Goal: Register for event/course

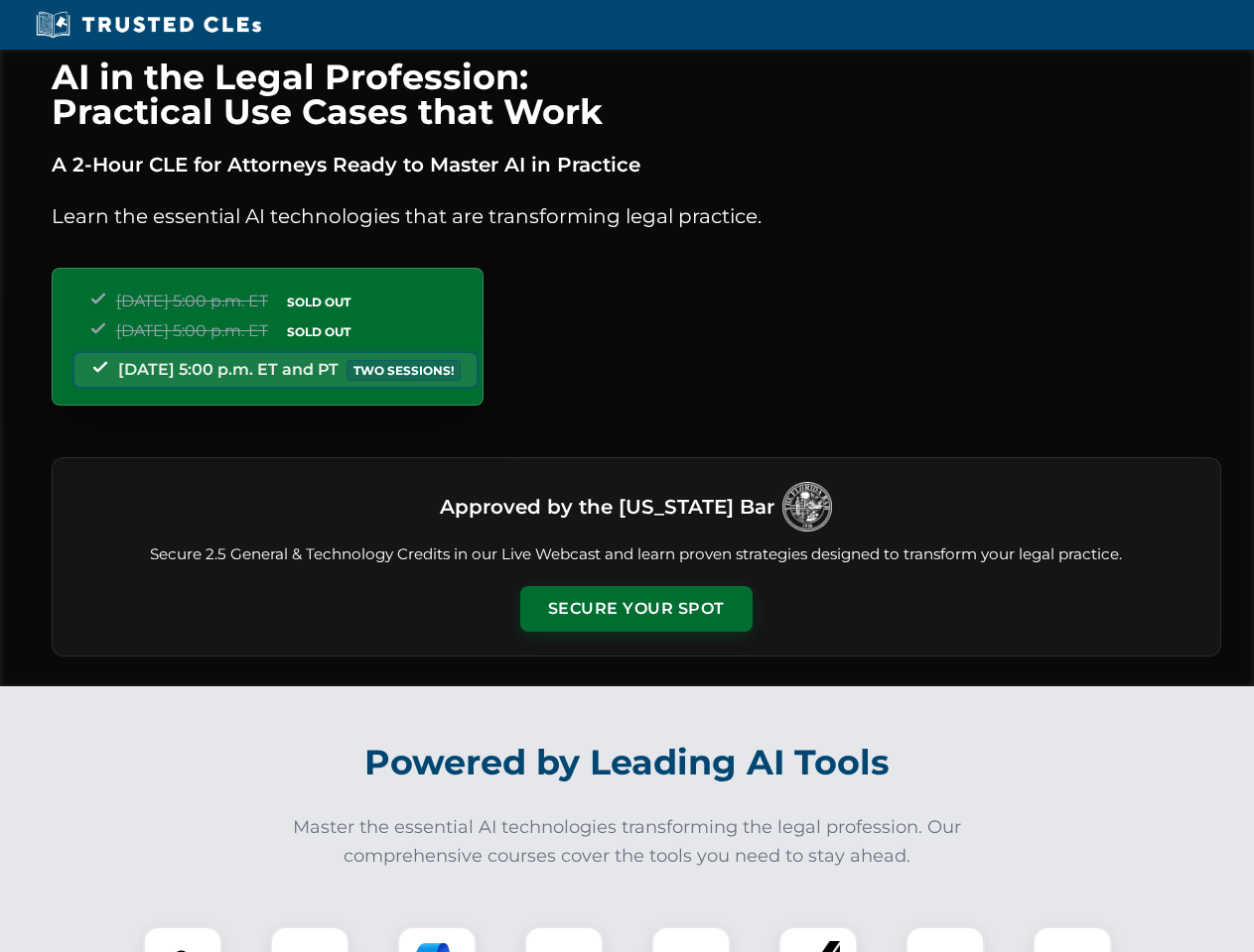
click at [635, 609] on button "Secure Your Spot" at bounding box center [636, 609] width 232 height 46
click at [183, 939] on img at bounding box center [183, 966] width 58 height 58
